Goal: Transaction & Acquisition: Purchase product/service

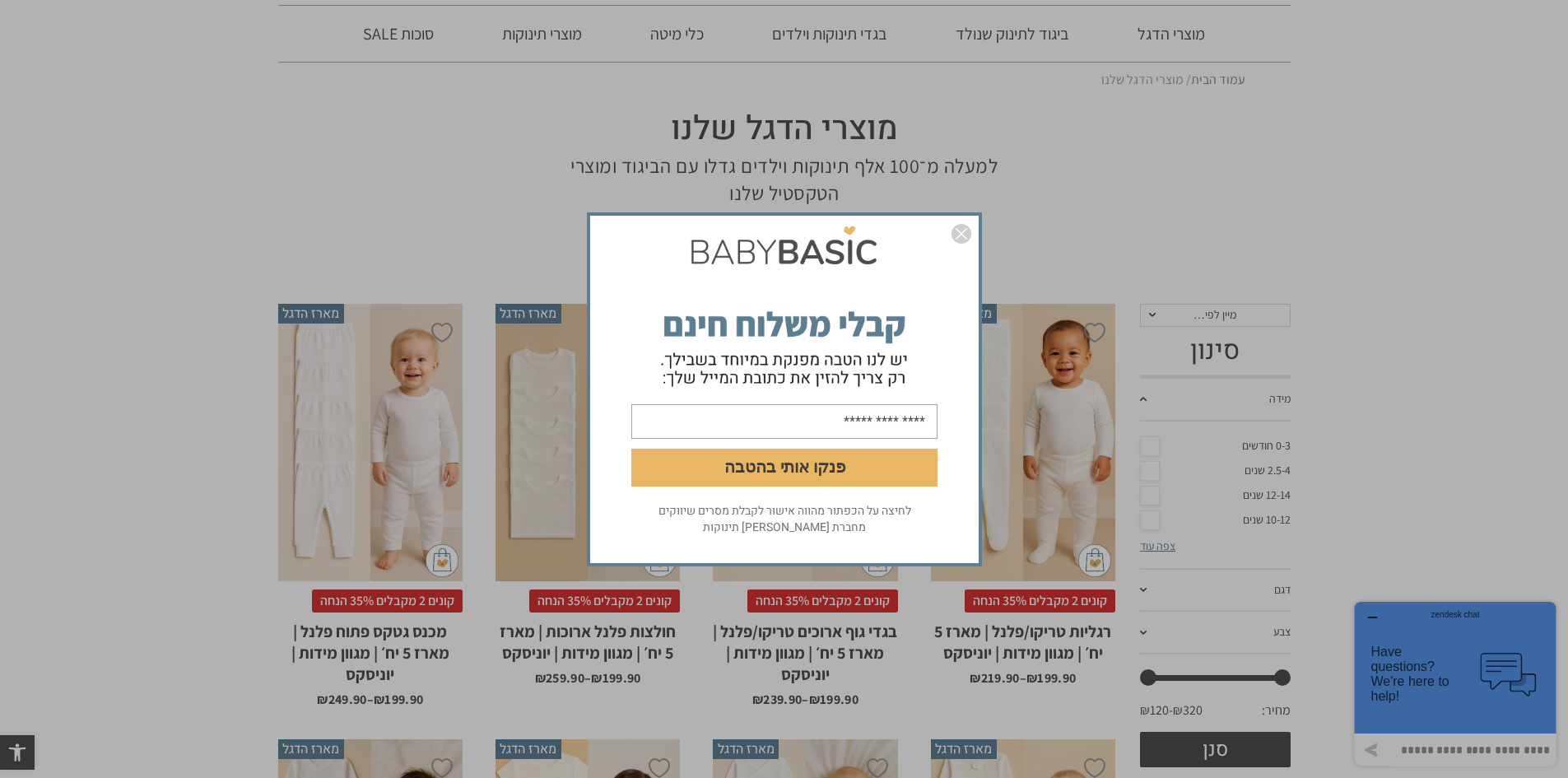
click at [957, 238] on img "סגור" at bounding box center [962, 233] width 20 height 20
click at [964, 227] on img "סגור" at bounding box center [962, 233] width 20 height 20
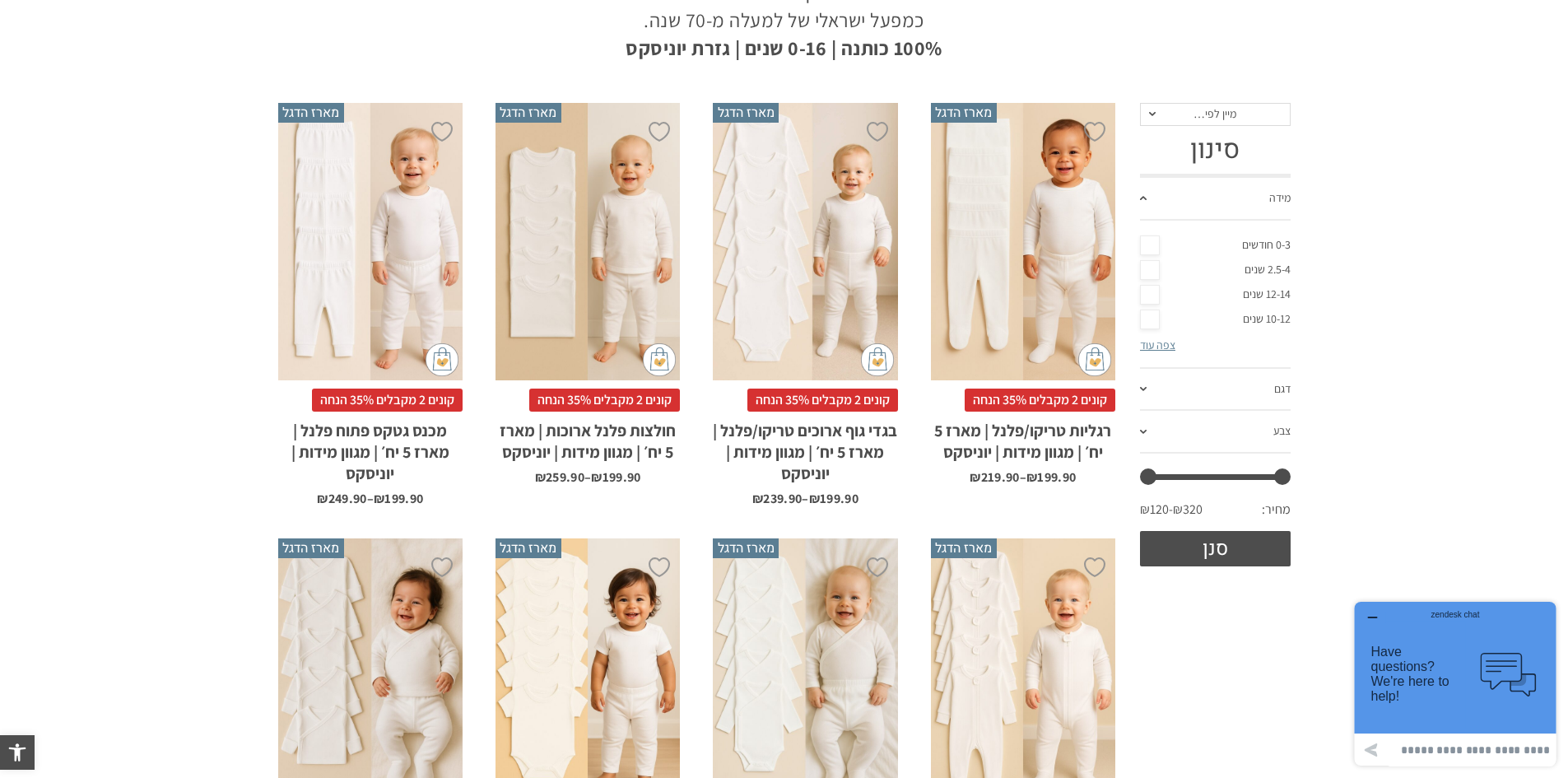
scroll to position [247, 0]
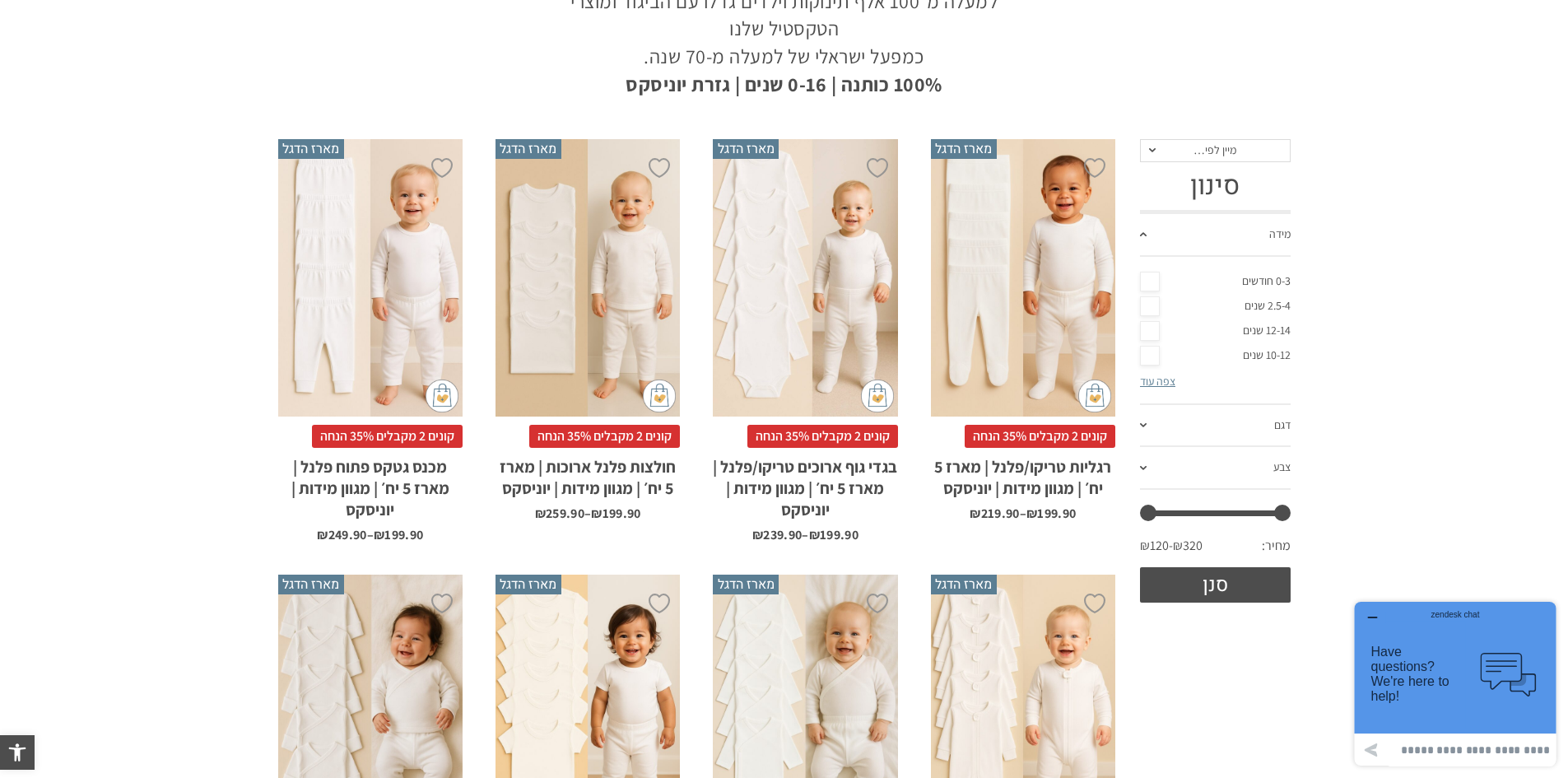
click at [771, 305] on div "x בחירת מידה 0-3m 3-6m 6-12m 12-18m 18-24m 24-30m בחירת סוג בד טריקו (עונת מעבר…" at bounding box center [805, 278] width 184 height 278
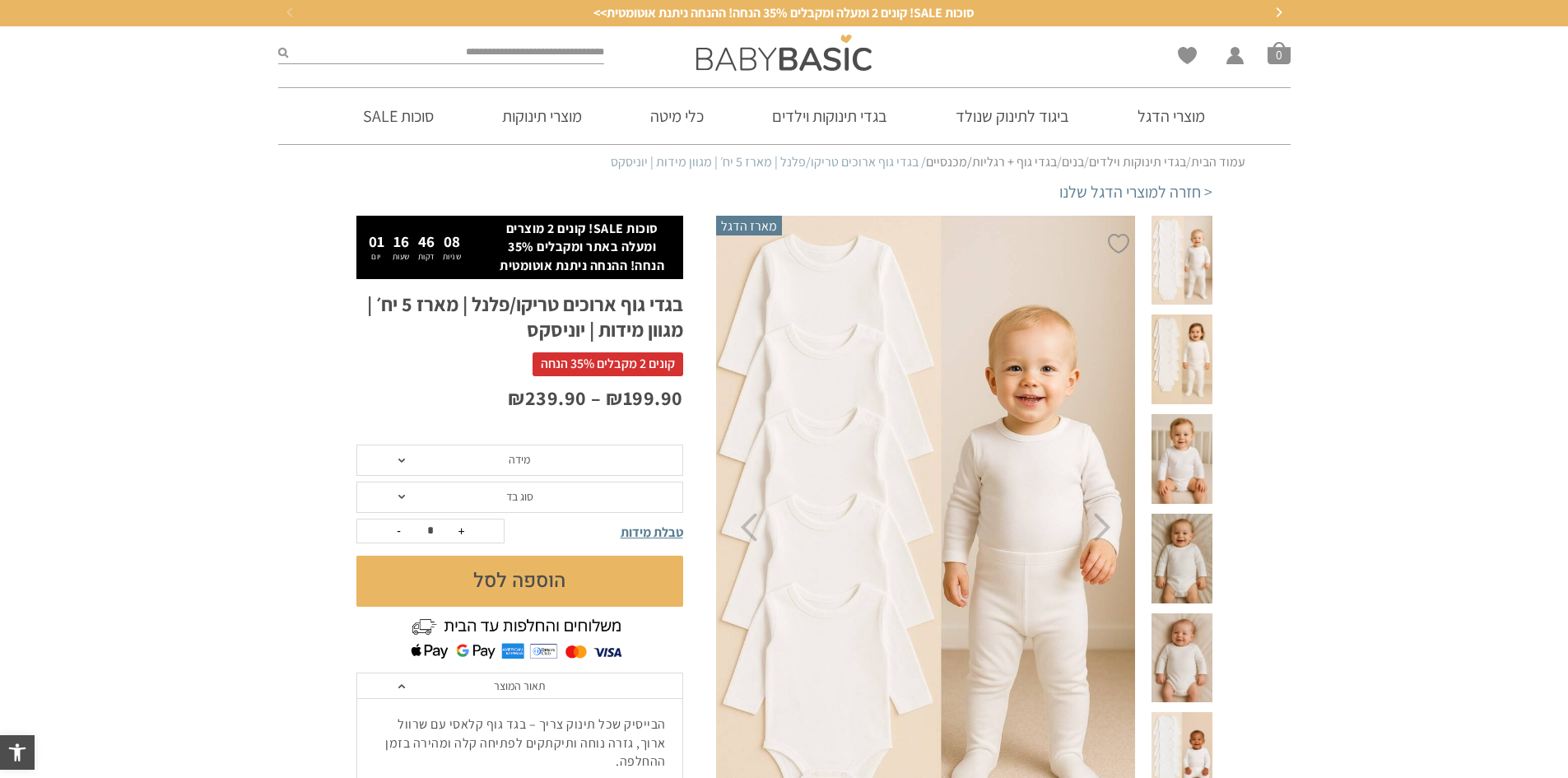
click at [606, 452] on span "מידה" at bounding box center [519, 460] width 327 height 31
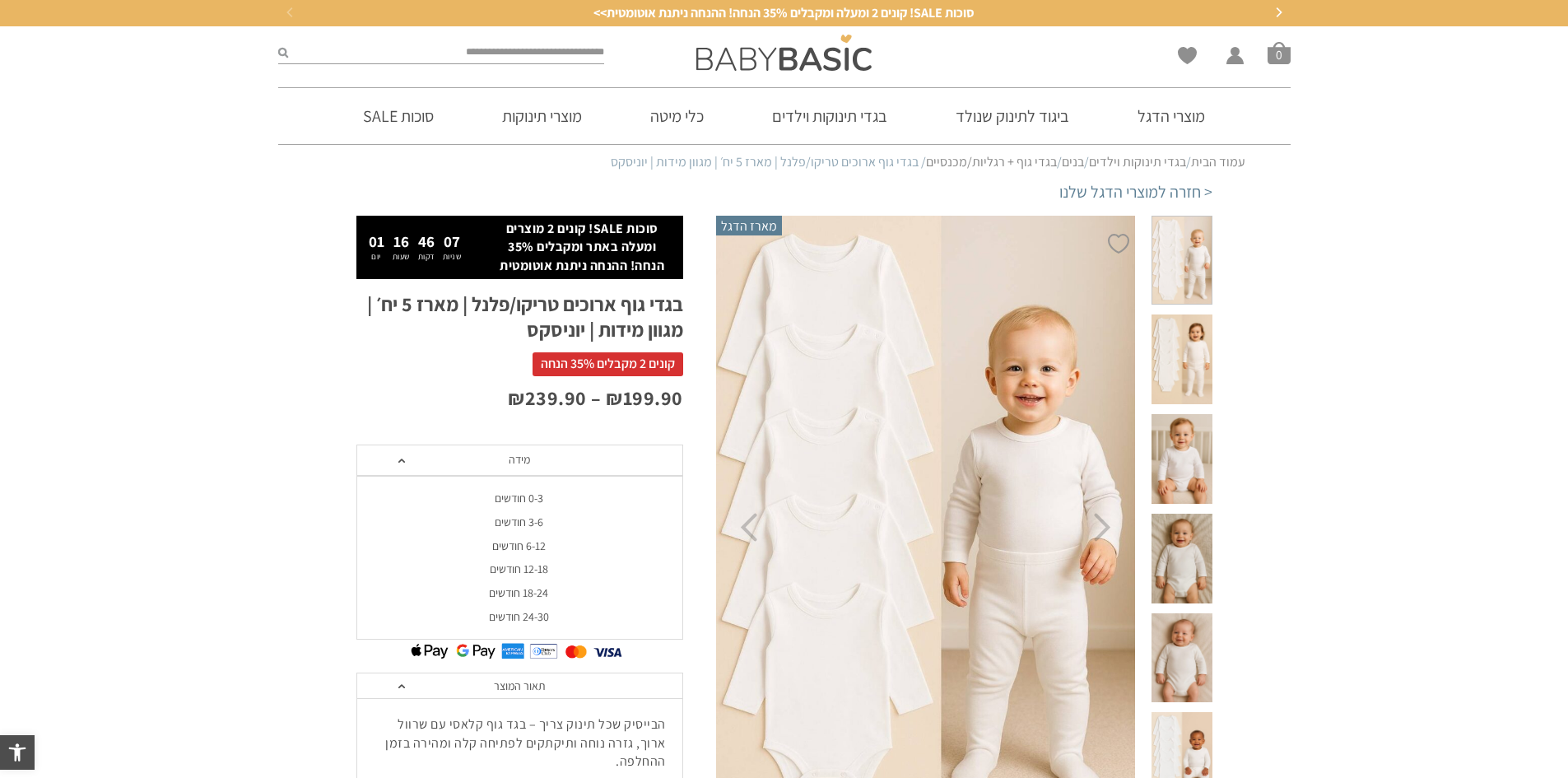
click at [553, 567] on div "12-18 חודשים" at bounding box center [518, 569] width 327 height 14
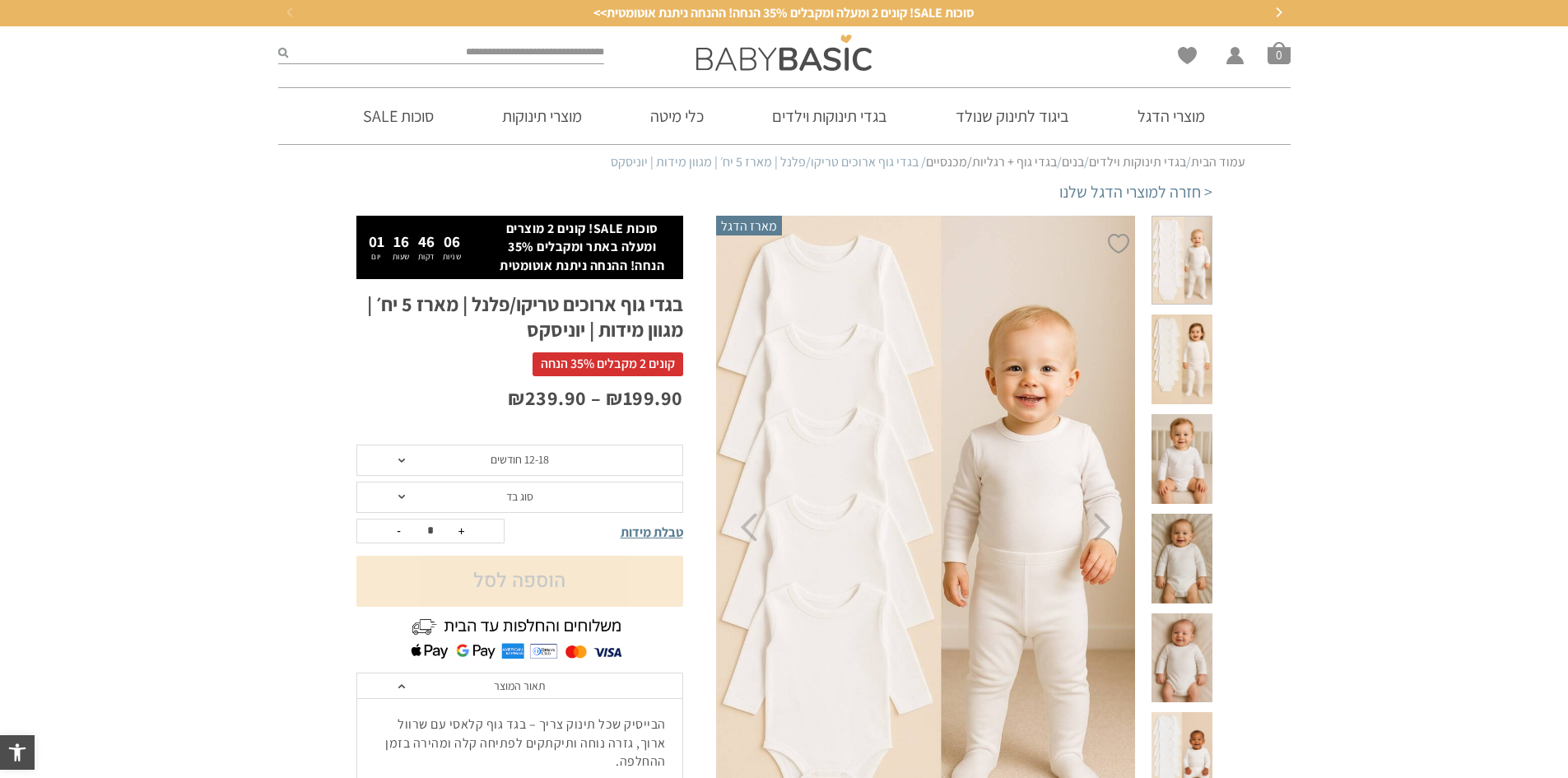
click at [523, 489] on span "סוג בד" at bounding box center [520, 495] width 27 height 15
click at [518, 552] on div "פלנל (חורף)" at bounding box center [518, 558] width 327 height 14
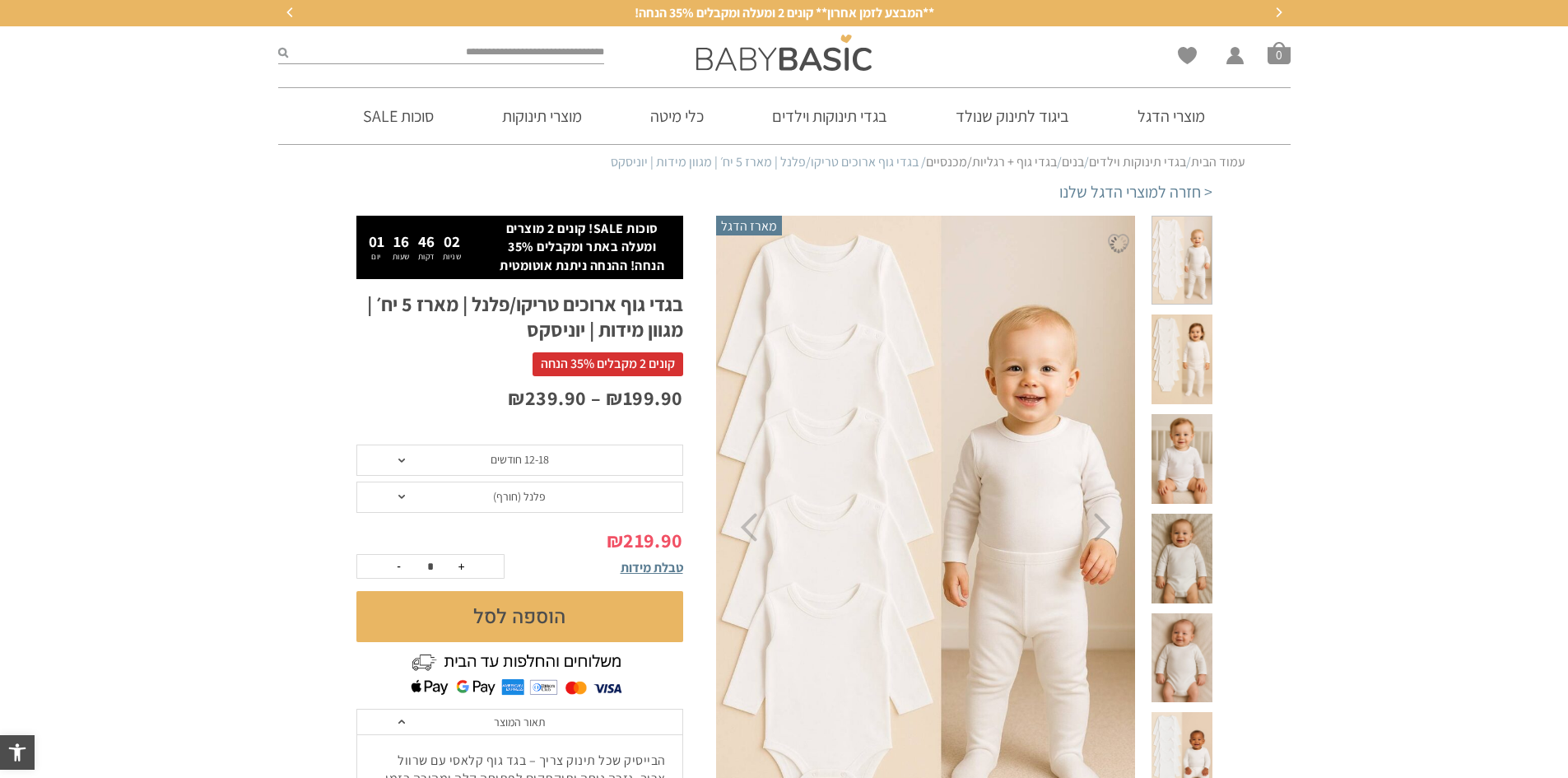
click at [481, 615] on button "הוספה לסל" at bounding box center [519, 616] width 327 height 51
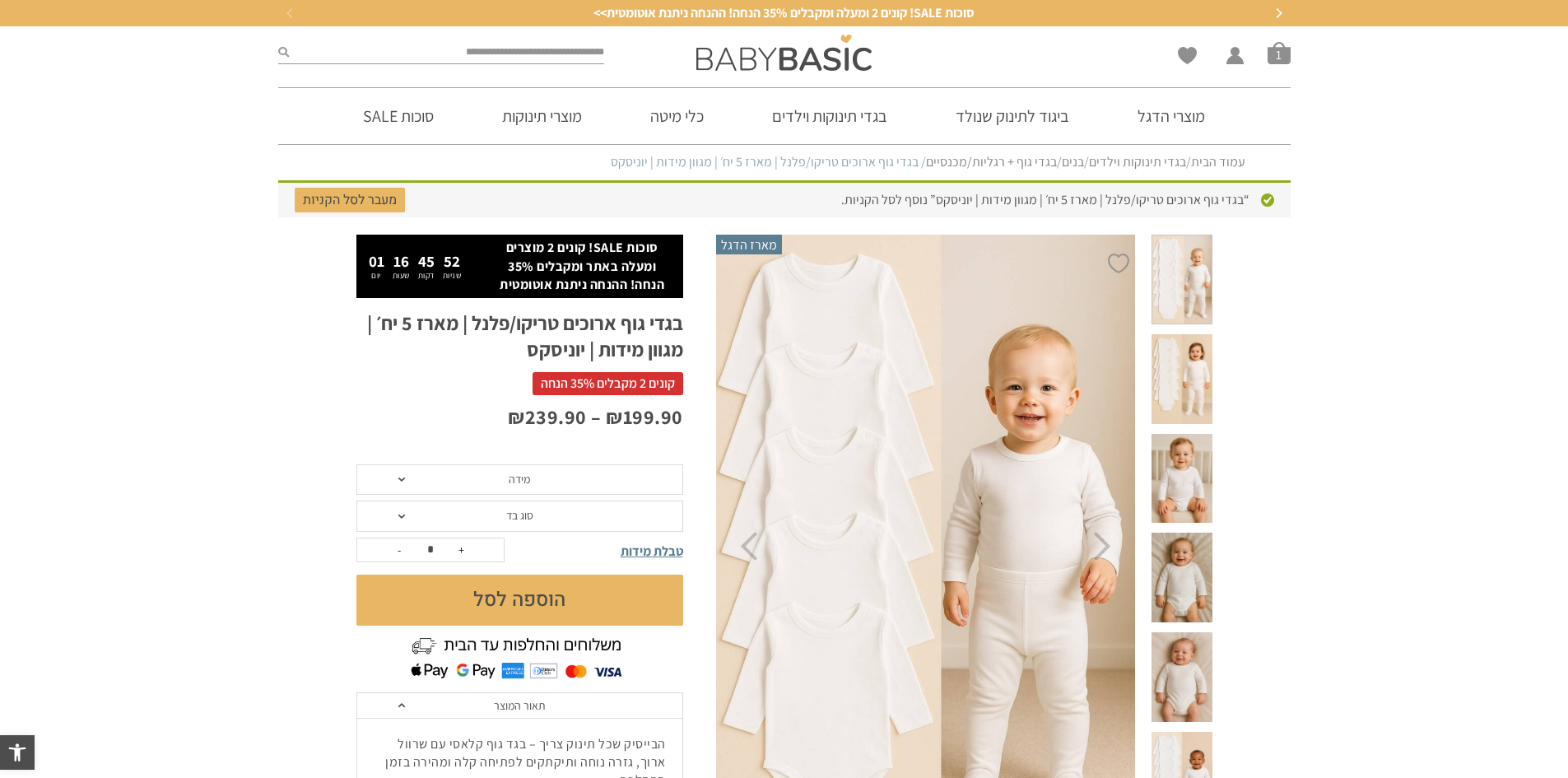
click at [483, 603] on button "הוספה לסל" at bounding box center [519, 599] width 327 height 51
click at [476, 483] on span "מידה" at bounding box center [519, 480] width 327 height 31
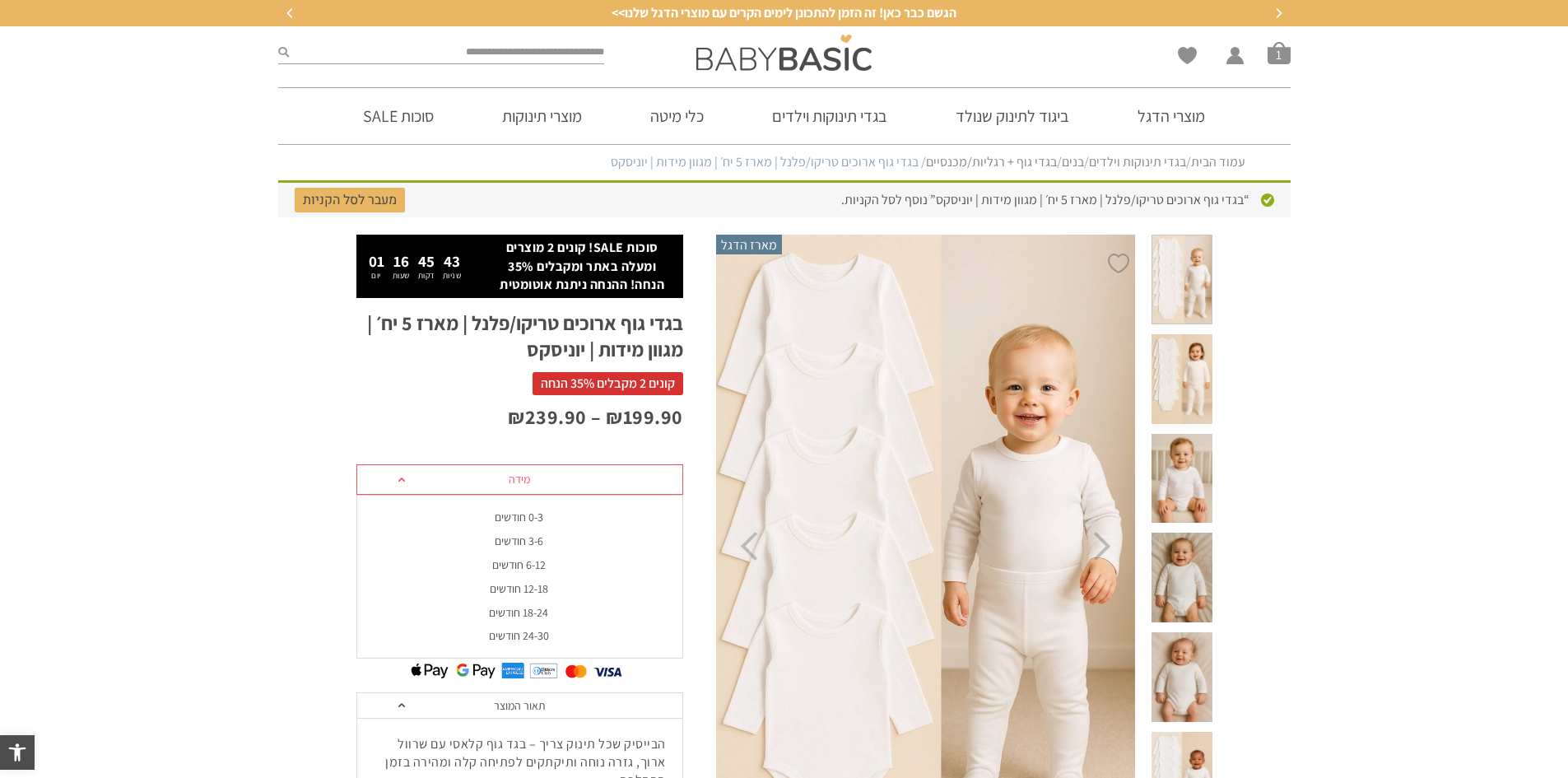
click at [545, 584] on div "12-18 חודשים" at bounding box center [518, 589] width 327 height 14
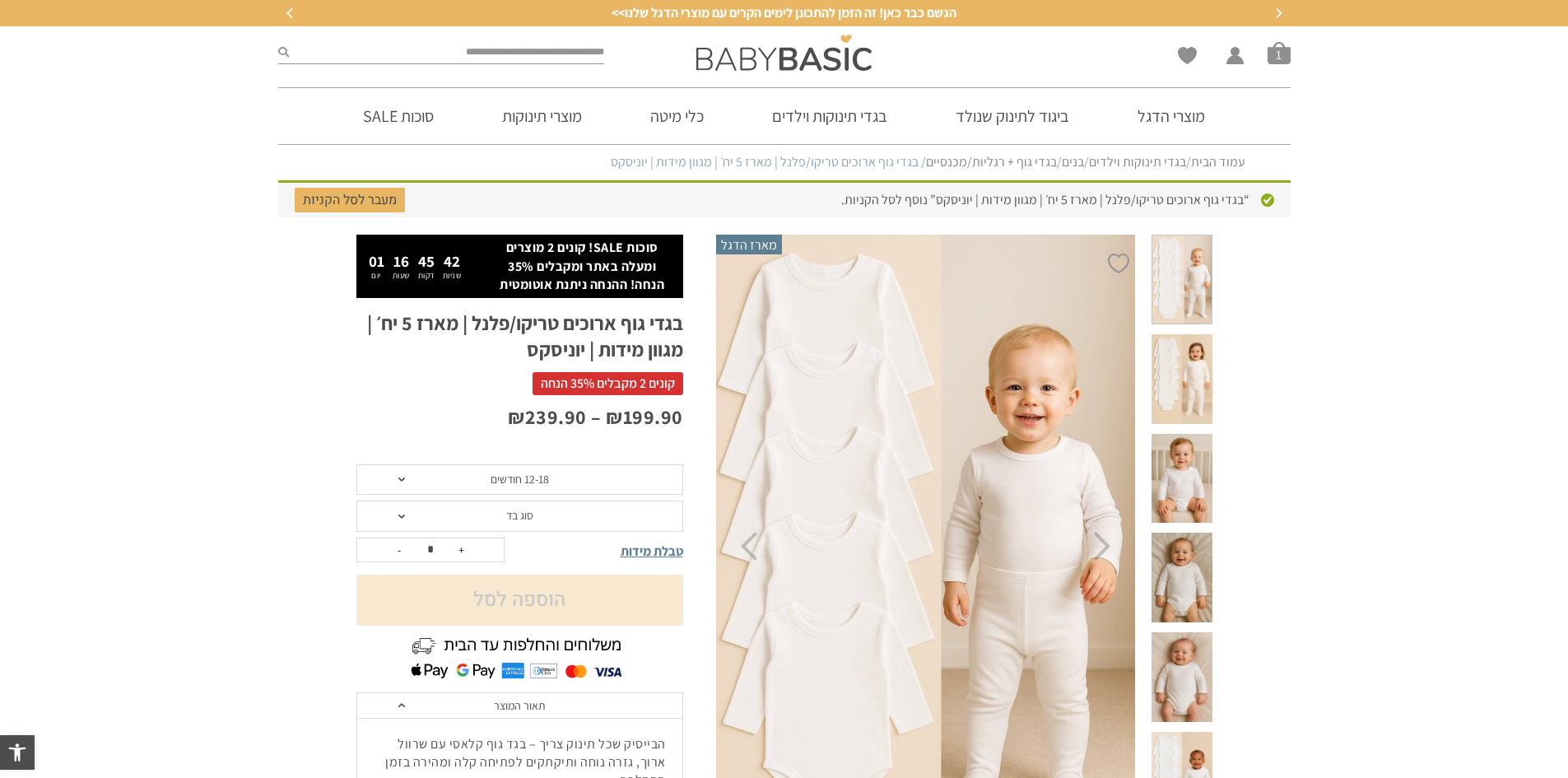
click at [547, 530] on span "סוג בד" at bounding box center [519, 516] width 327 height 31
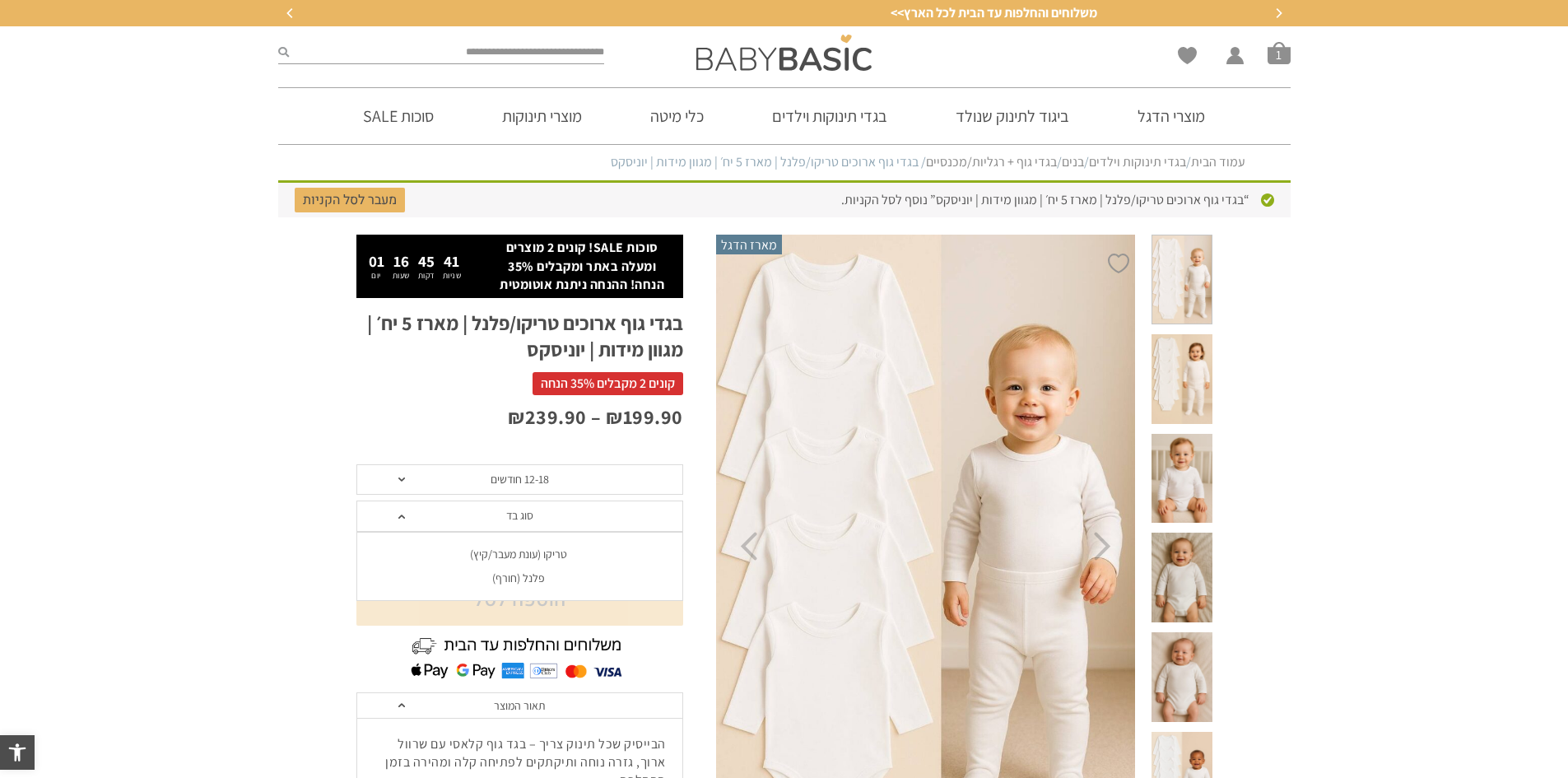
click at [543, 574] on div "פלנל (חורף)" at bounding box center [518, 578] width 327 height 14
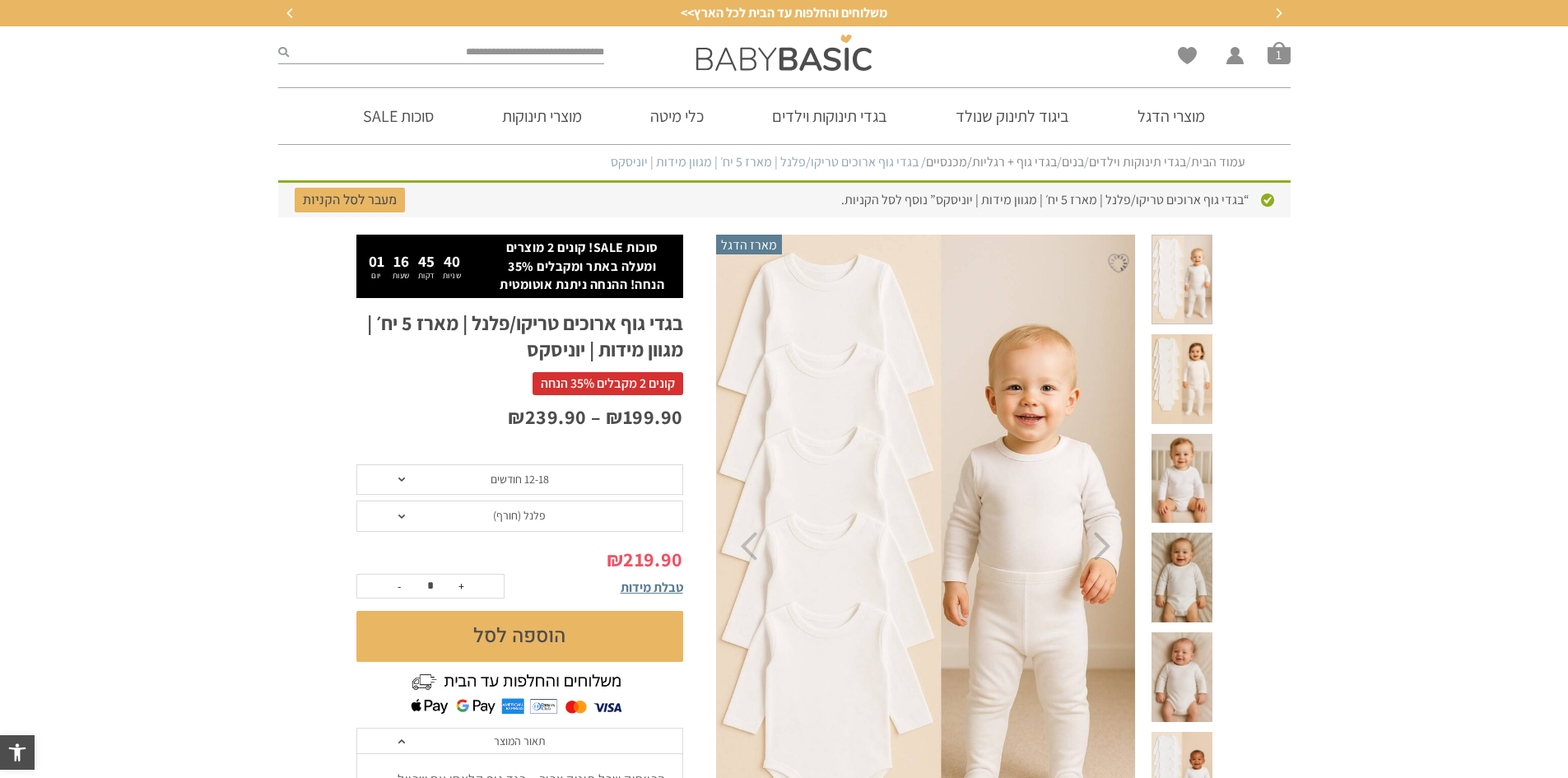
click at [543, 596] on div "טבלת מידות" at bounding box center [609, 585] width 147 height 23
click at [544, 614] on button "הוספה לסל" at bounding box center [519, 636] width 327 height 51
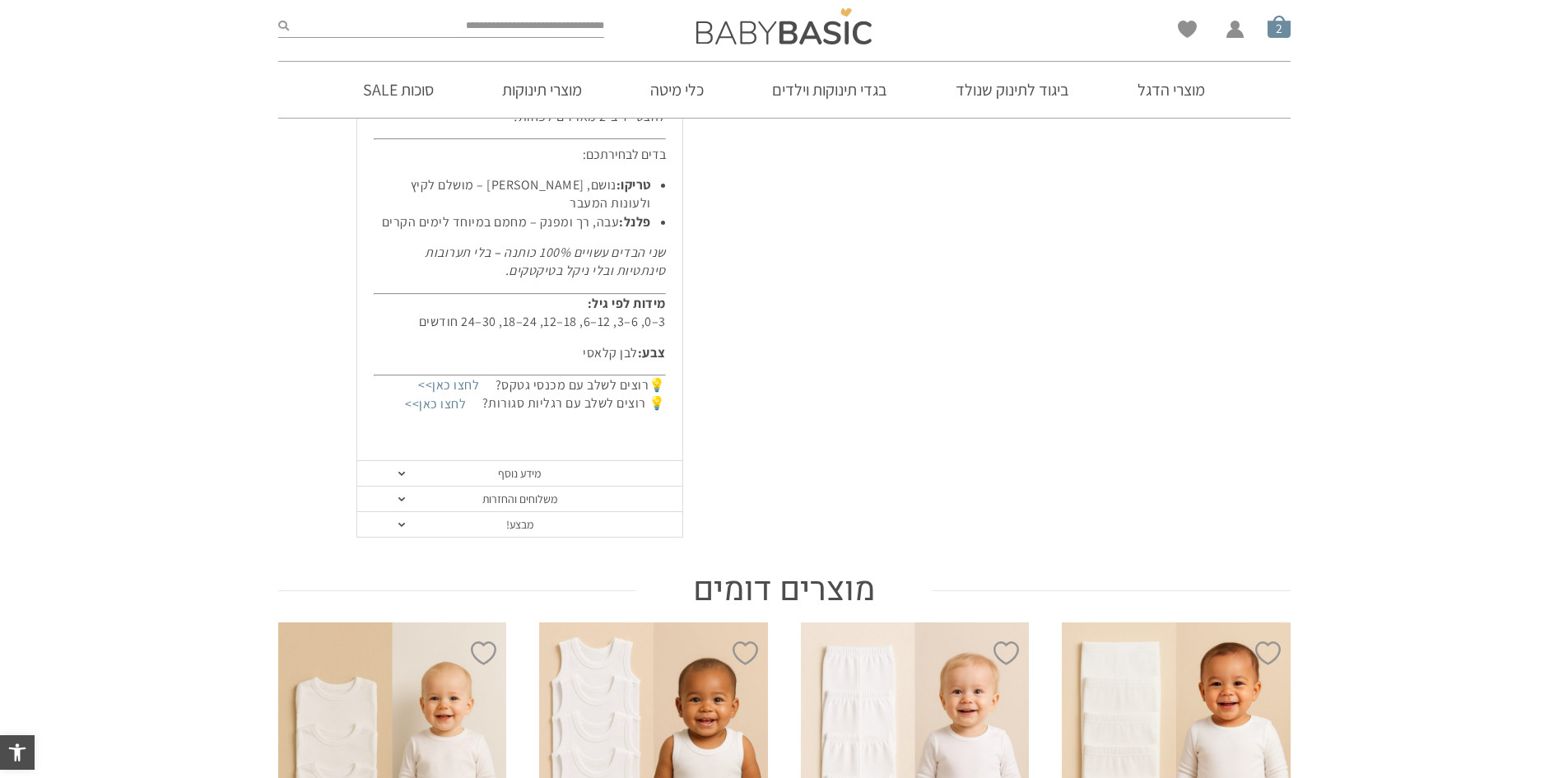
click at [1279, 25] on span "סל קניות" at bounding box center [1279, 26] width 23 height 23
